Goal: Obtain resource: Obtain resource

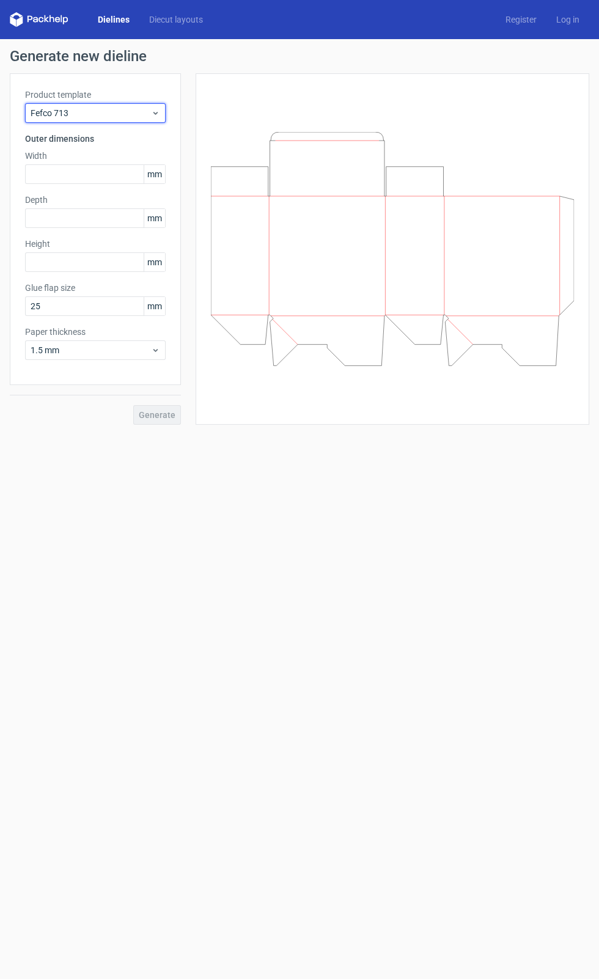
click at [87, 112] on span "Fefco 713" at bounding box center [91, 113] width 120 height 12
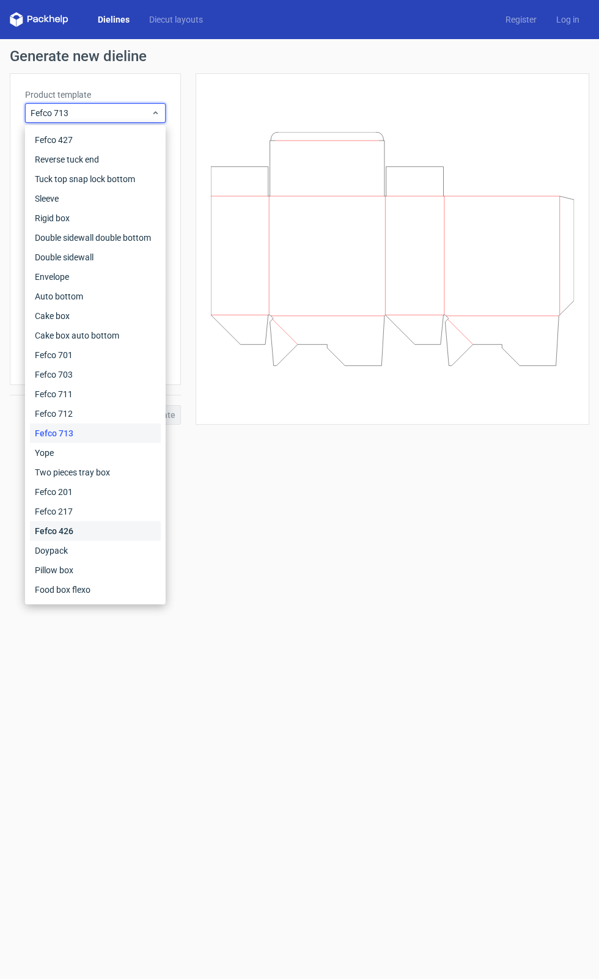
click at [60, 535] on div "Fefco 426" at bounding box center [95, 531] width 131 height 20
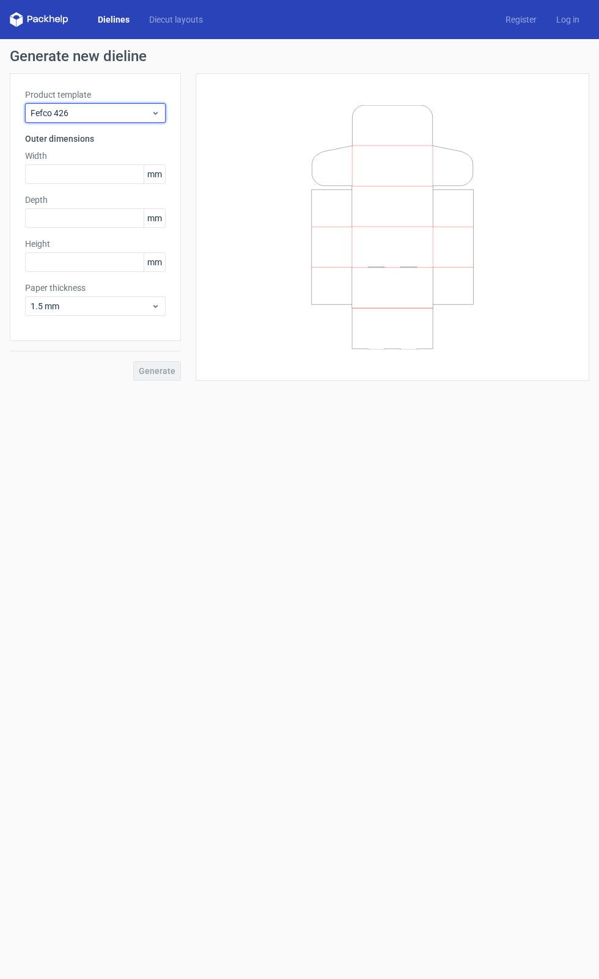
click at [84, 121] on div "Fefco 426" at bounding box center [95, 113] width 141 height 20
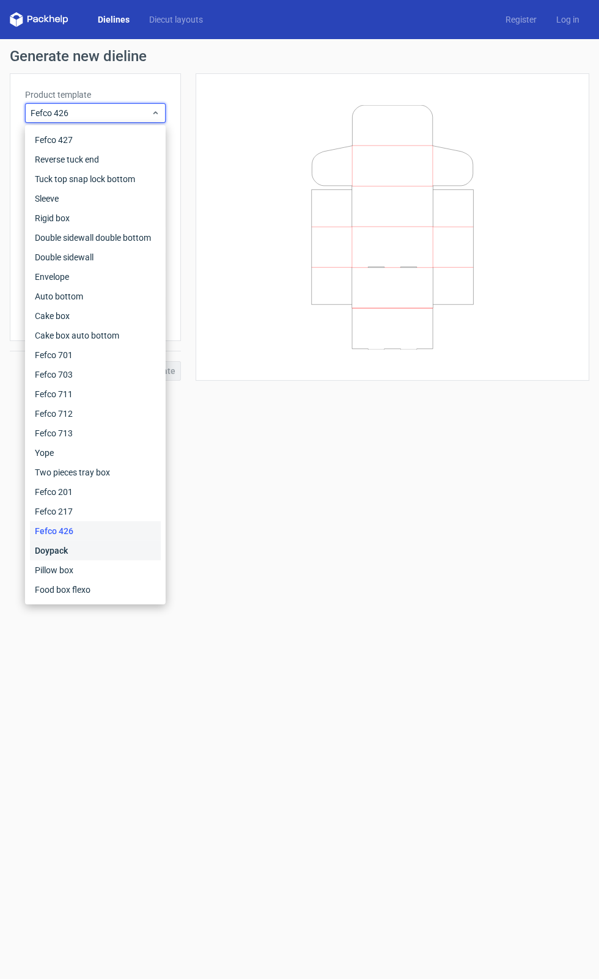
click at [64, 548] on div "Doypack" at bounding box center [95, 551] width 131 height 20
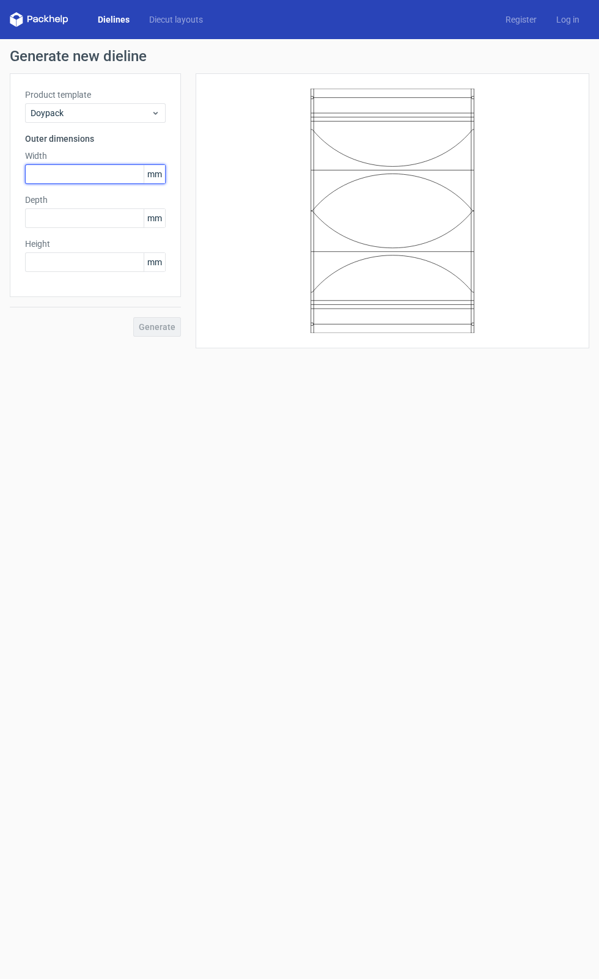
click at [65, 174] on input "text" at bounding box center [95, 174] width 141 height 20
